Goal: Information Seeking & Learning: Learn about a topic

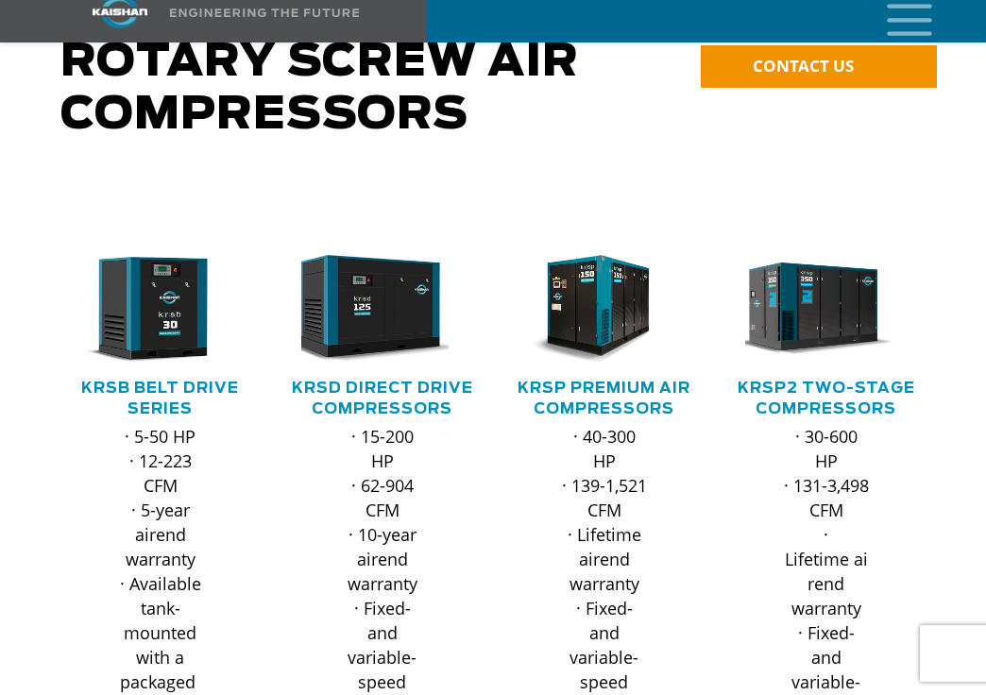
scroll to position [189, 0]
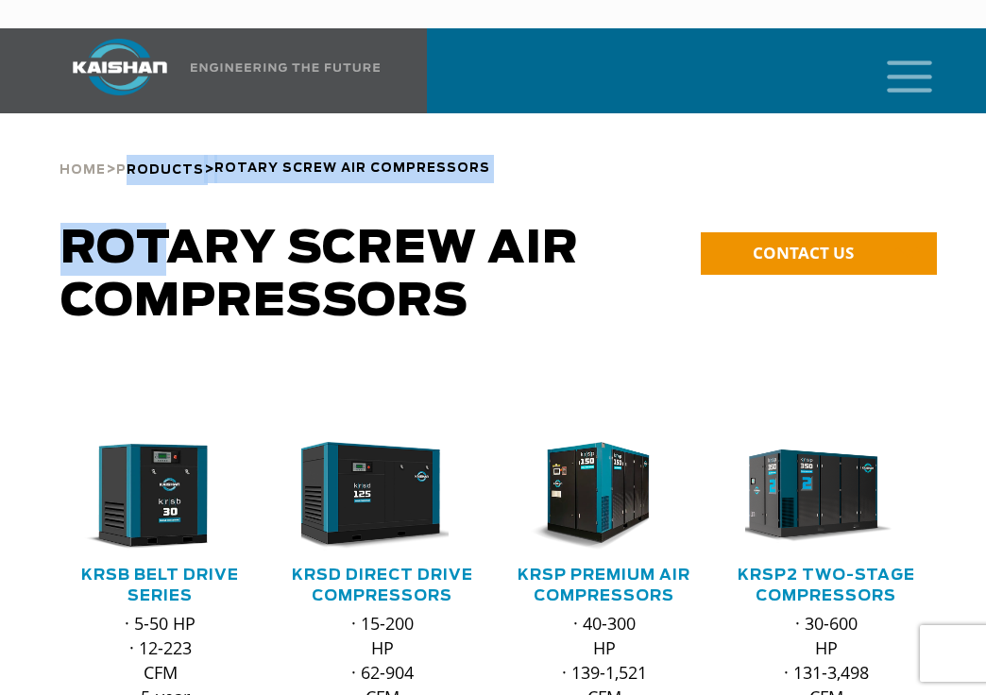
drag, startPoint x: 169, startPoint y: 175, endPoint x: 140, endPoint y: 193, distance: 34.3
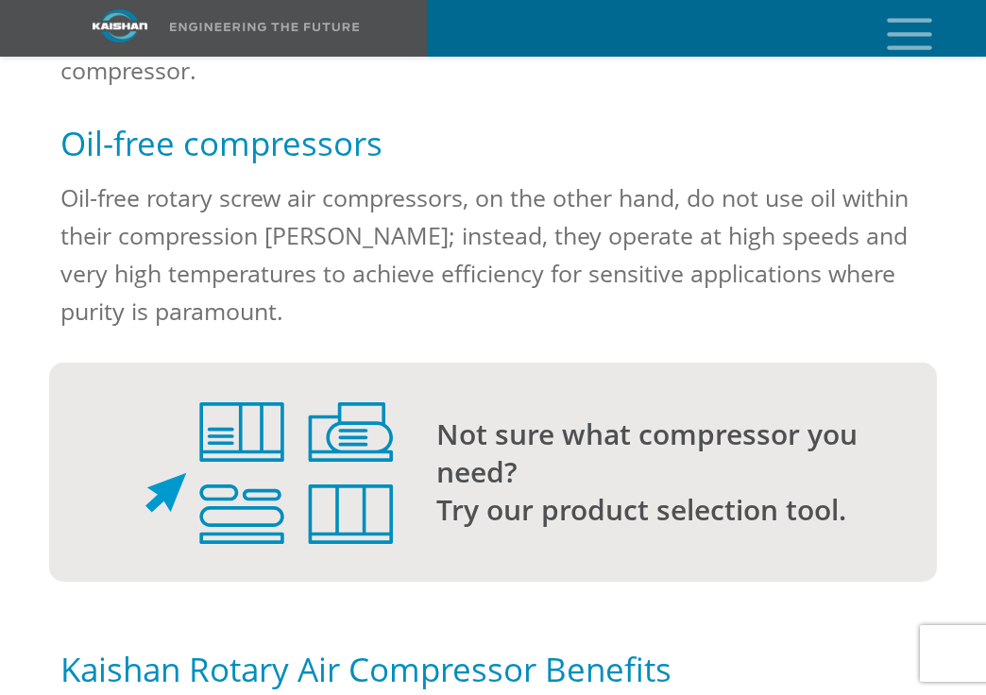
scroll to position [1889, 0]
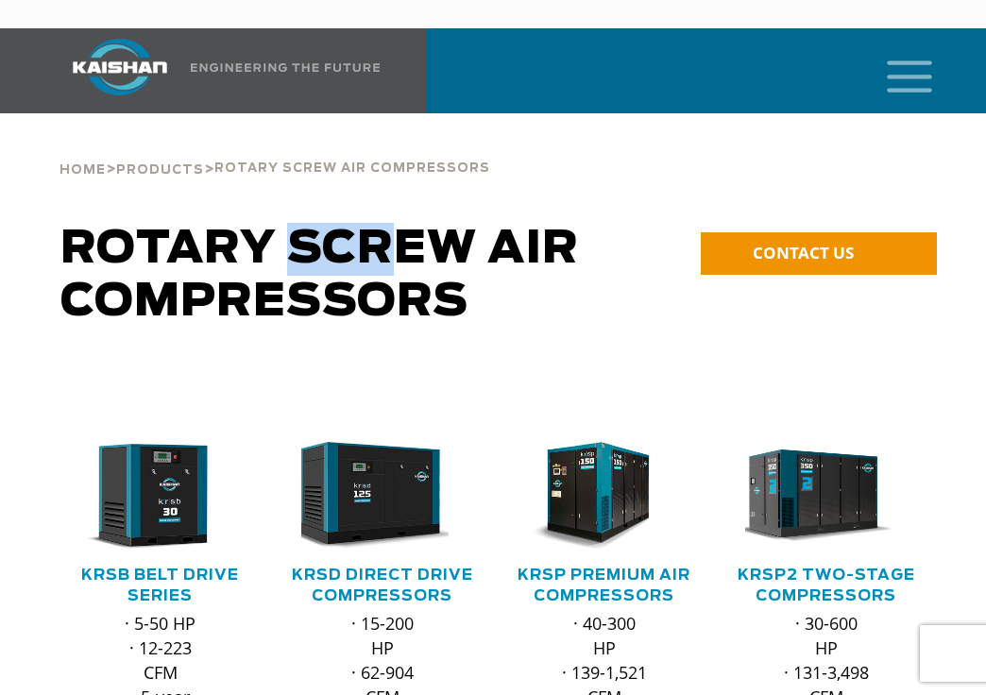
drag, startPoint x: 294, startPoint y: 227, endPoint x: 441, endPoint y: 235, distance: 147.6
click at [420, 232] on span "Rotary Screw Air Compressors" at bounding box center [319, 276] width 518 height 98
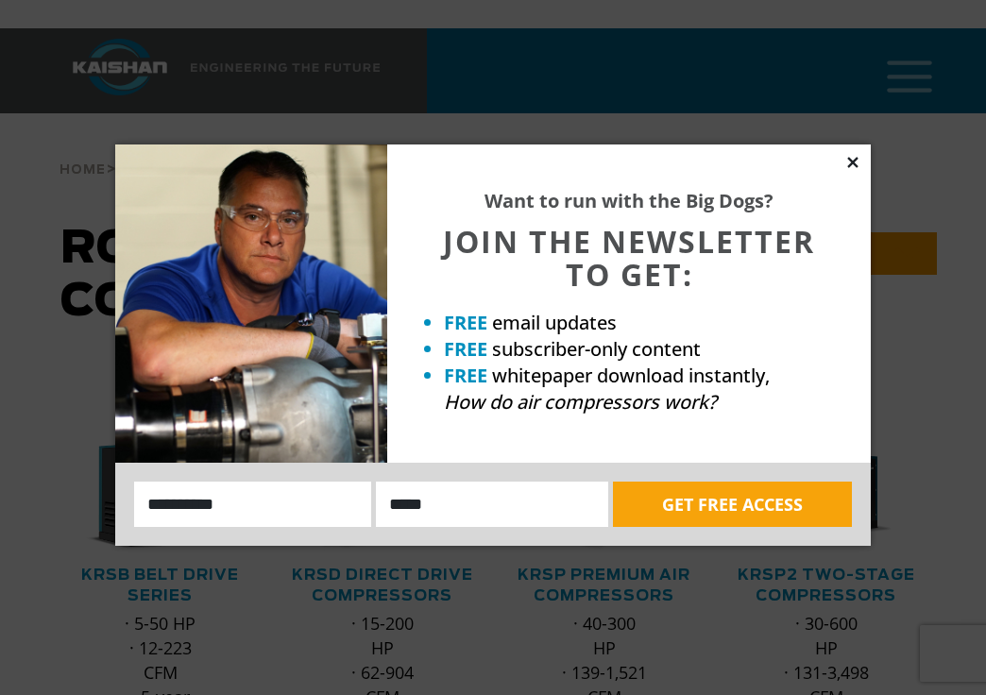
click at [854, 165] on icon at bounding box center [852, 162] width 17 height 17
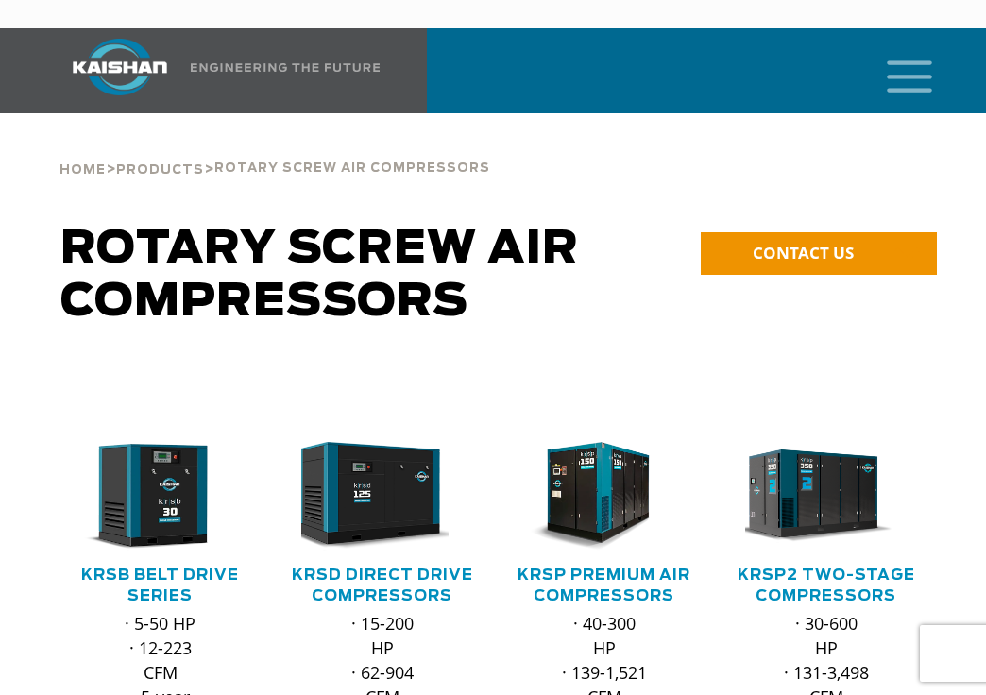
click at [755, 694] on html "Industries Aerospace Agriculture Amusement Parks Aquaculture Automotive Aviatio…" at bounding box center [493, 347] width 986 height 695
